Goal: Find specific page/section: Find specific page/section

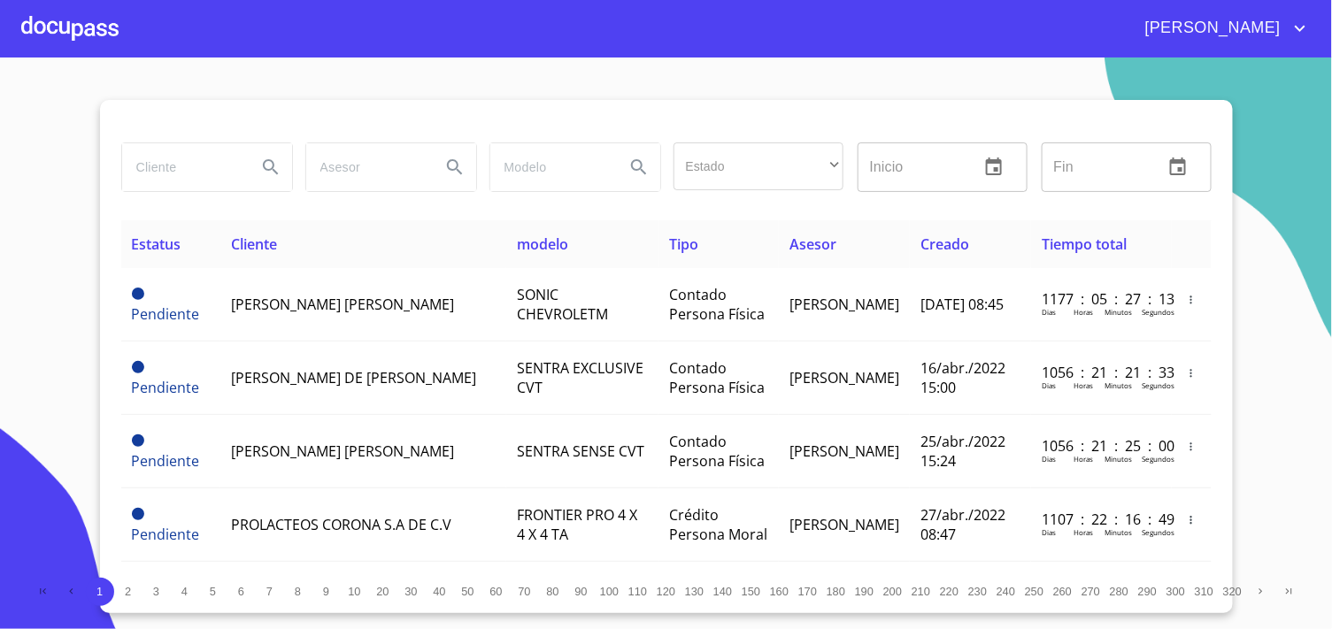
click at [129, 170] on input "search" at bounding box center [182, 167] width 120 height 48
type input "A"
type input "a"
type input "A"
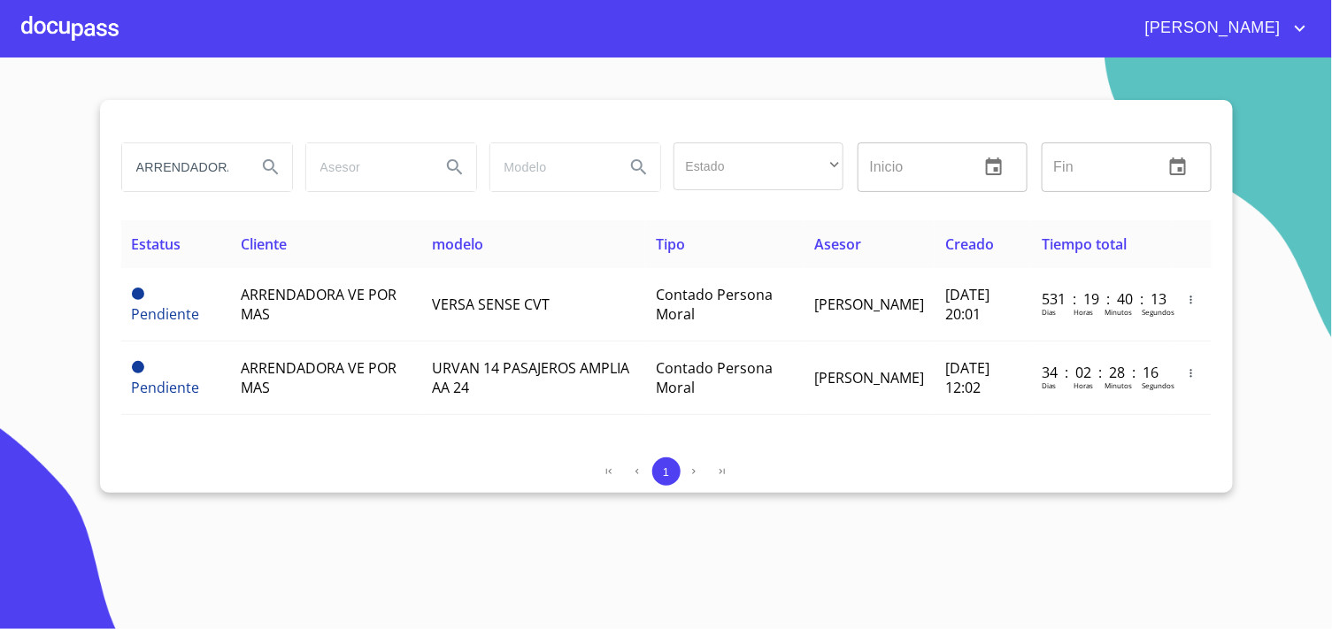
click at [1322, 284] on section "ARRENDADORA VE Estado ​ ​ Inicio ​ Fin ​ Estatus Cliente modelo Tipo Asesor Cre…" at bounding box center [666, 344] width 1332 height 572
drag, startPoint x: 1269, startPoint y: 281, endPoint x: 1306, endPoint y: 325, distance: 57.2
click at [1306, 325] on section "ARRENDADORA VE Estado ​ ​ Inicio ​ Fin ​ Estatus Cliente modelo Tipo Asesor Cre…" at bounding box center [666, 344] width 1332 height 572
drag, startPoint x: 130, startPoint y: 166, endPoint x: 688, endPoint y: 197, distance: 558.6
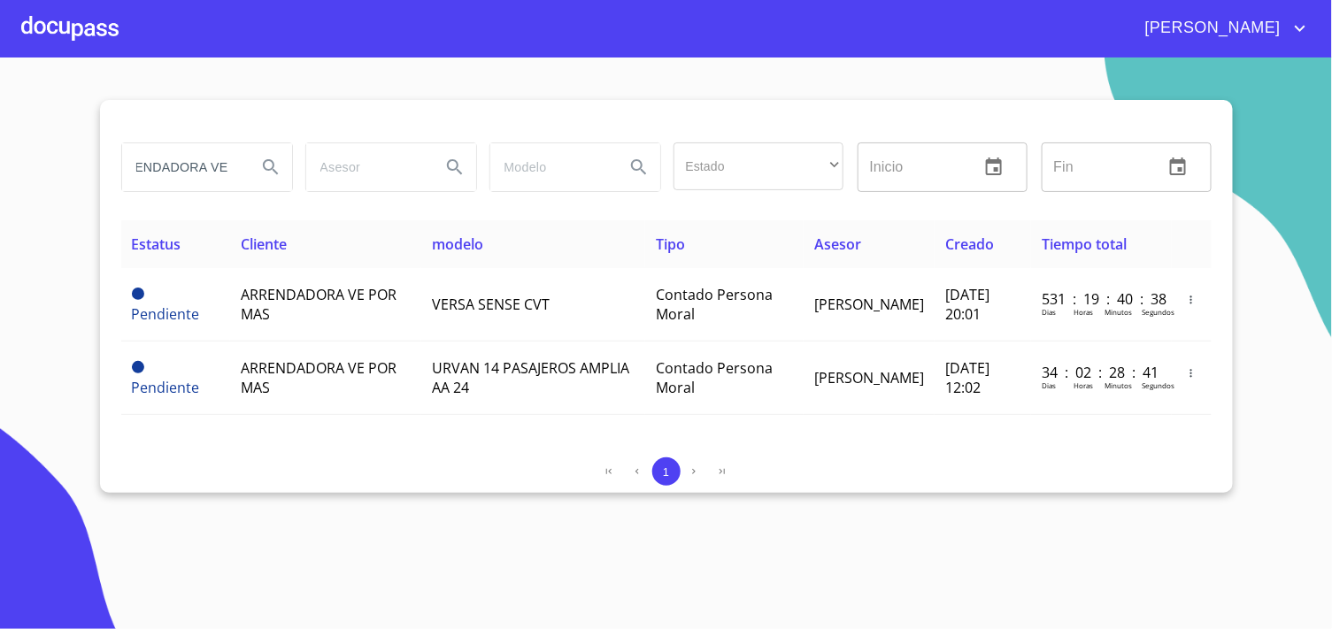
click at [688, 197] on div "ARRENDADORA VE Estado ​ ​ Inicio ​ Fin ​" at bounding box center [666, 167] width 1105 height 64
click at [197, 177] on input "[PERSON_NAME]" at bounding box center [182, 167] width 120 height 48
drag, startPoint x: 196, startPoint y: 165, endPoint x: 307, endPoint y: 172, distance: 111.8
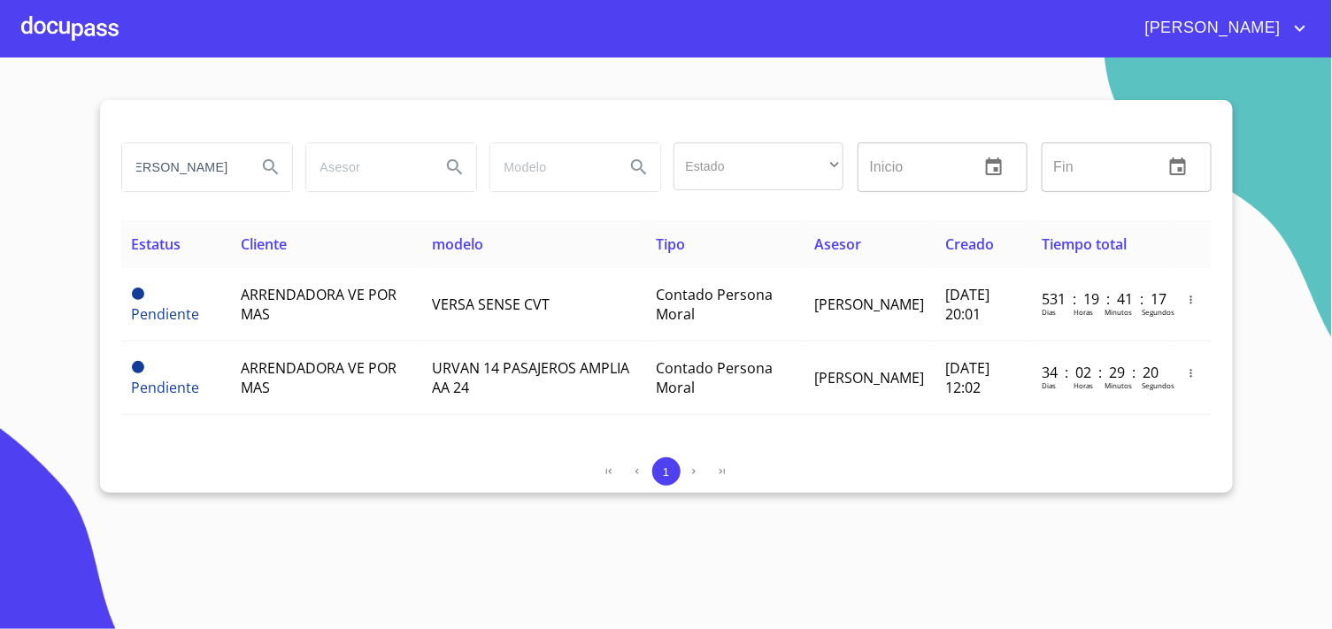
click at [307, 172] on div "[PERSON_NAME] Estado ​ ​ Inicio ​ Fin ​" at bounding box center [666, 167] width 1105 height 64
click at [230, 165] on input "[PERSON_NAME]" at bounding box center [182, 167] width 120 height 48
type input "[PERSON_NAME]"
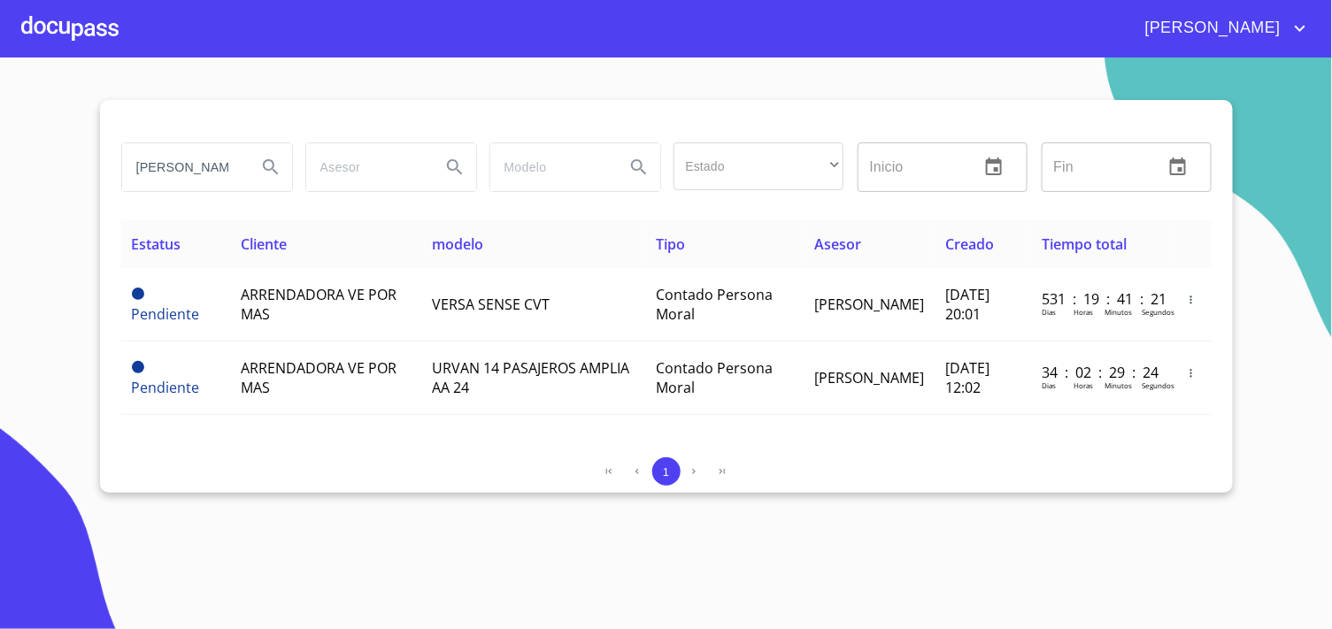
click at [285, 168] on button "Search" at bounding box center [271, 167] width 42 height 42
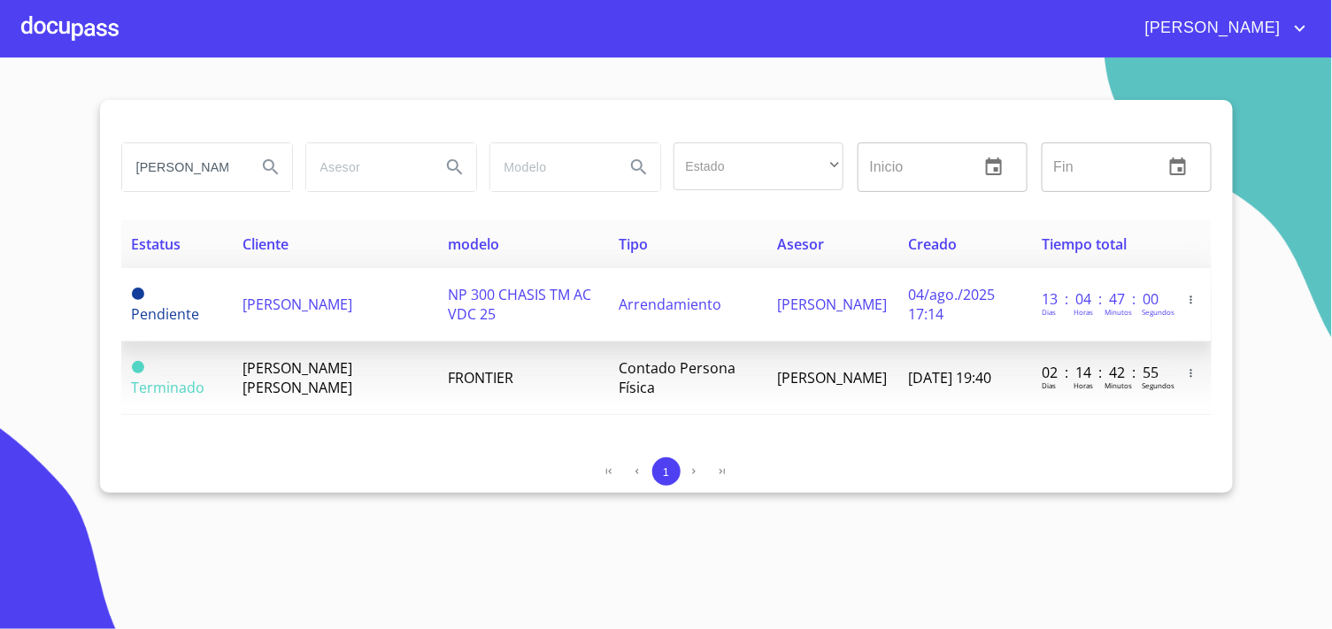
click at [741, 320] on td "Arrendamiento" at bounding box center [687, 304] width 159 height 73
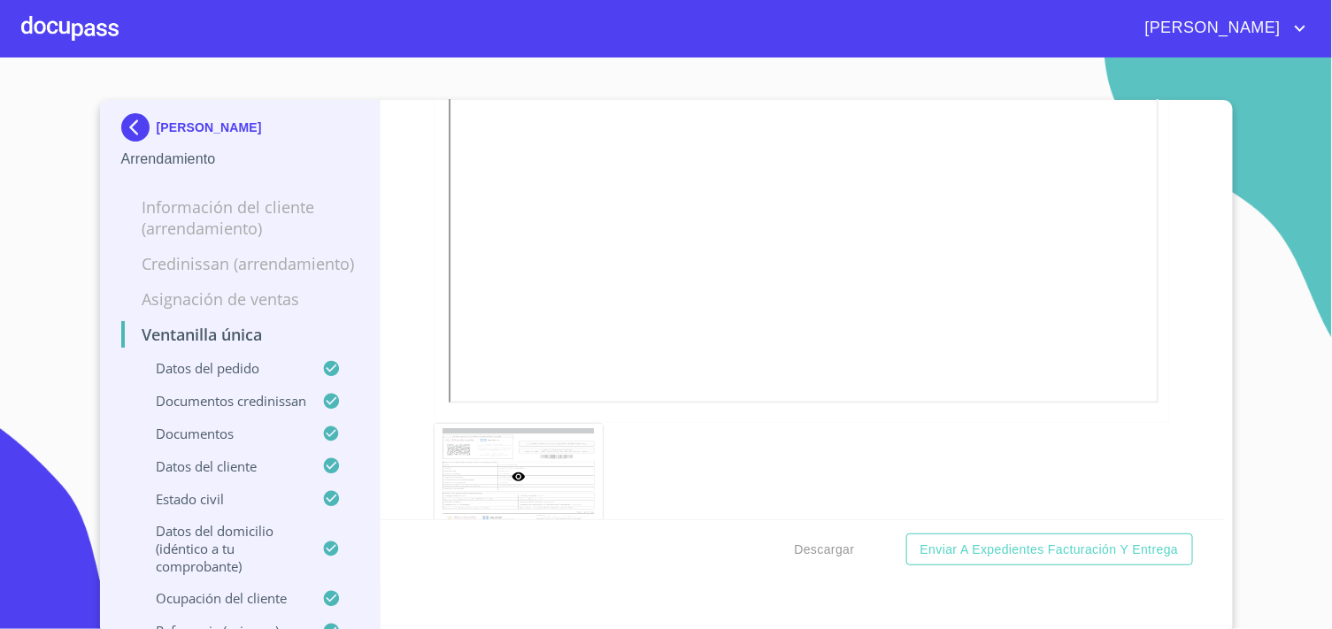
scroll to position [5901, 0]
click at [413, 388] on div "Ventanilla única Datos del pedido Marca   * Nissan ​ Año 2025 ​ Color   * PLATA…" at bounding box center [803, 310] width 844 height 420
